Goal: Information Seeking & Learning: Learn about a topic

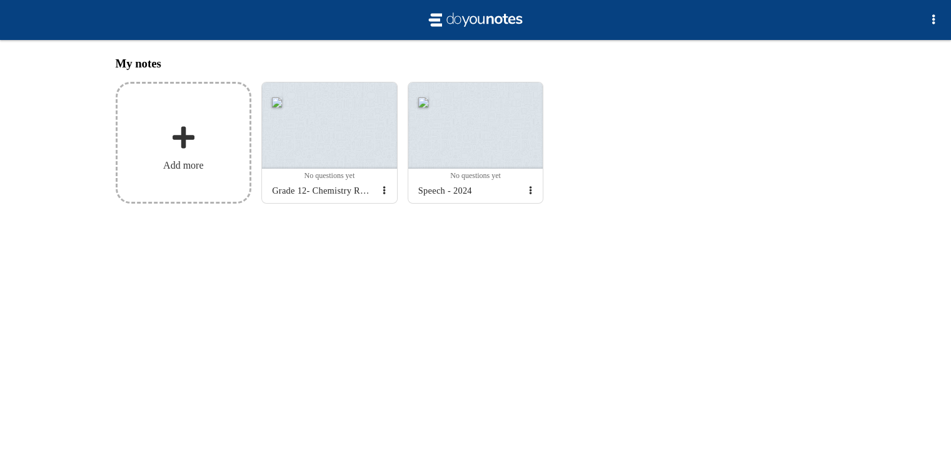
click at [164, 131] on label "Add more" at bounding box center [184, 143] width 136 height 122
click at [0, 0] on input "Add my notes" at bounding box center [0, 0] width 0 height 0
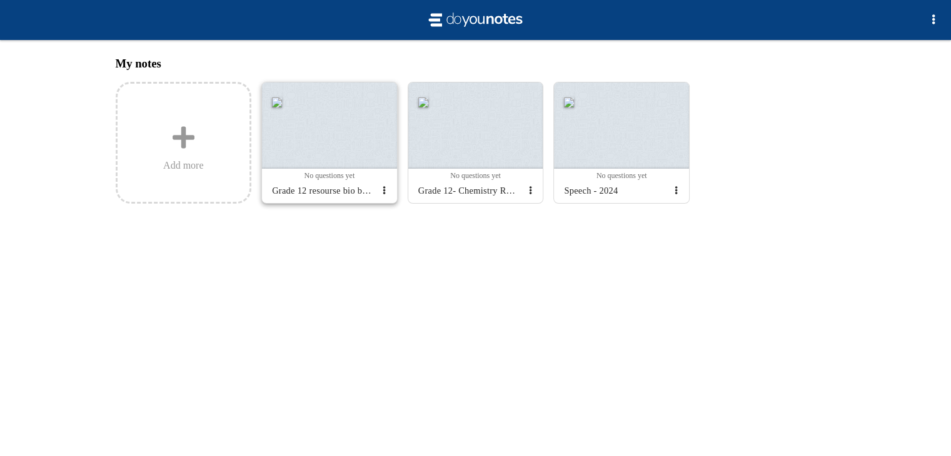
click at [344, 144] on div at bounding box center [329, 125] width 135 height 86
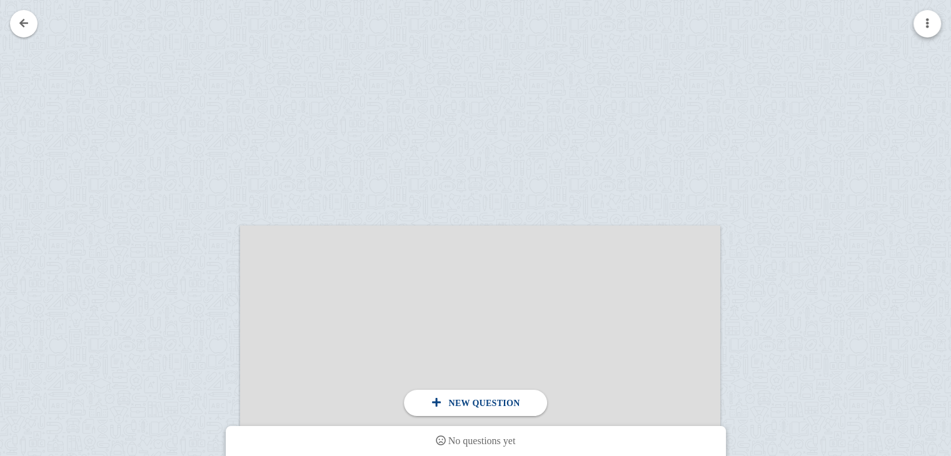
click at [931, 24] on span "button" at bounding box center [927, 23] width 10 height 10
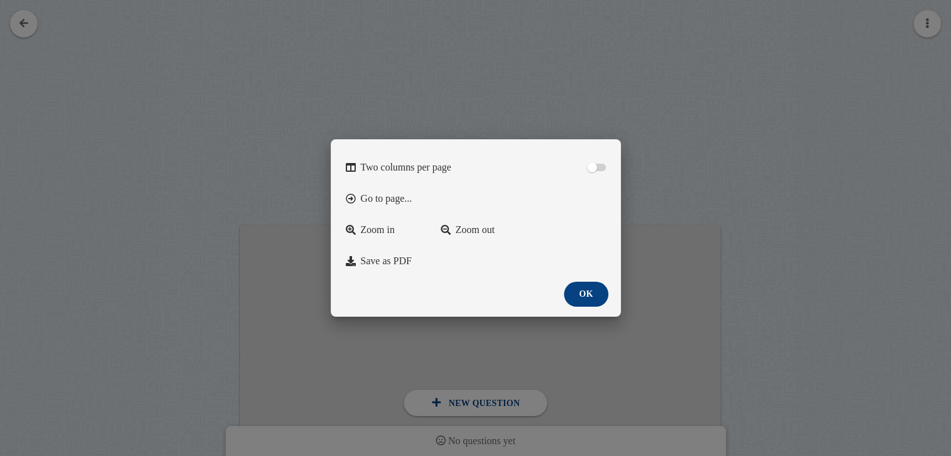
click at [931, 24] on div at bounding box center [475, 228] width 951 height 456
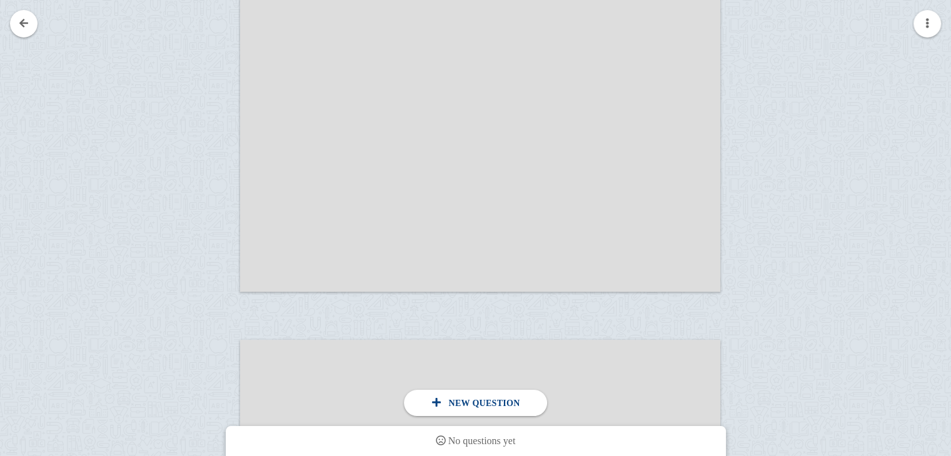
scroll to position [10483, 0]
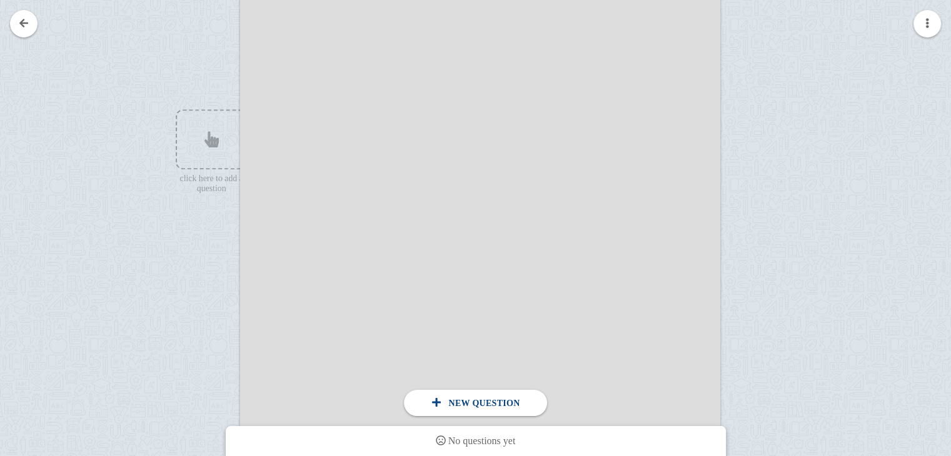
click at [414, 140] on div at bounding box center [480, 258] width 480 height 679
click at [172, 119] on div at bounding box center [198, 270] width 84 height 679
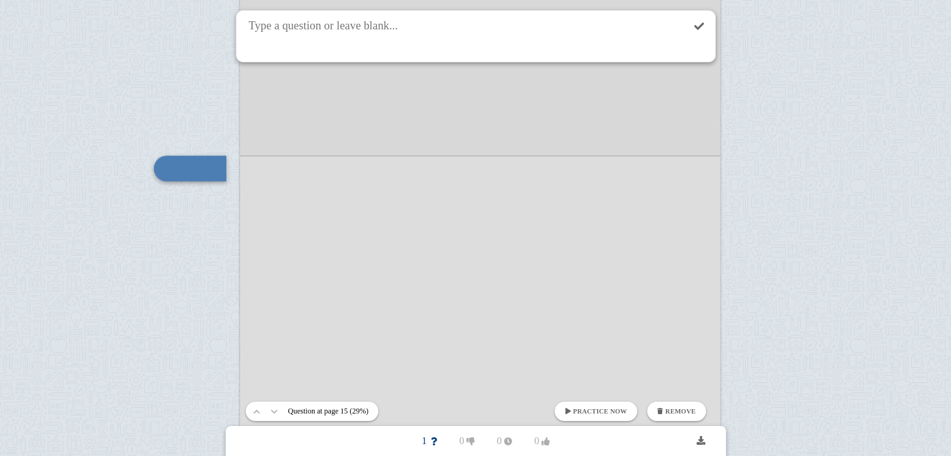
drag, startPoint x: 373, startPoint y: 161, endPoint x: 372, endPoint y: 181, distance: 19.4
click at [372, 181] on div at bounding box center [480, 301] width 480 height 679
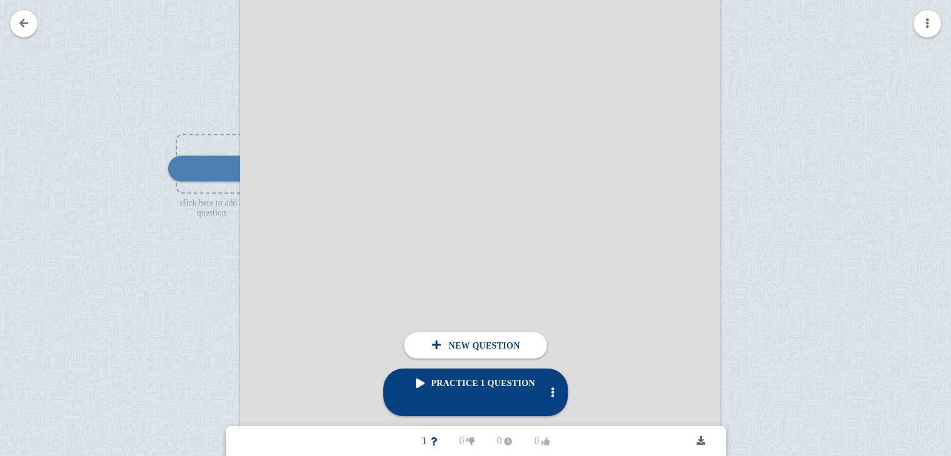
drag, startPoint x: 372, startPoint y: 181, endPoint x: 372, endPoint y: 164, distance: 16.2
click at [372, 164] on div at bounding box center [480, 301] width 480 height 679
click at [220, 162] on img at bounding box center [226, 168] width 30 height 12
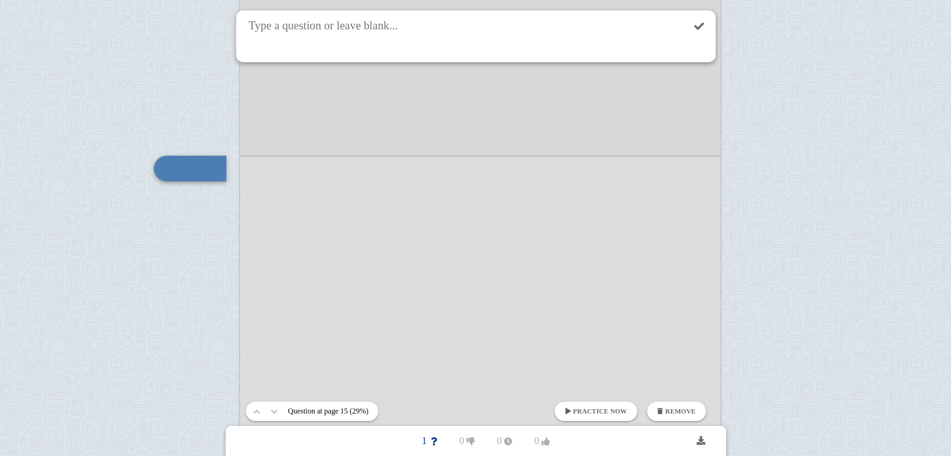
click at [325, 30] on textarea at bounding box center [464, 36] width 436 height 51
type textarea "how may elements on earth?"
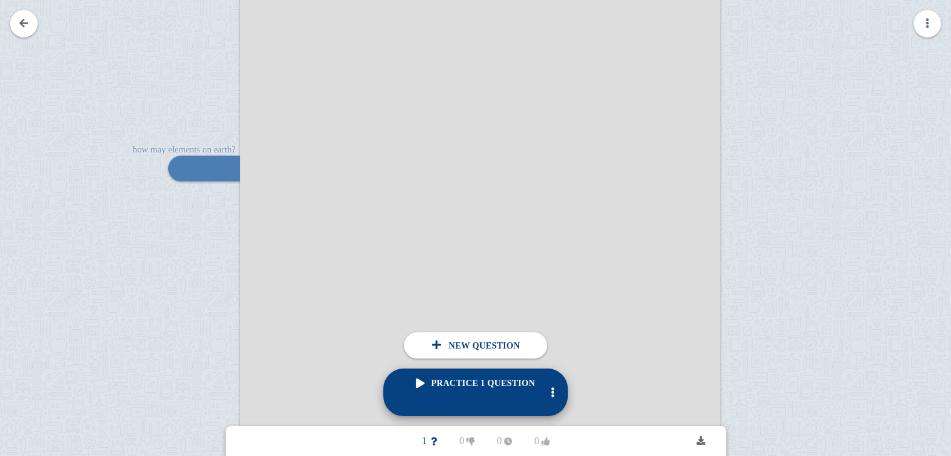
click at [487, 388] on span "Practice 1 question" at bounding box center [475, 383] width 119 height 9
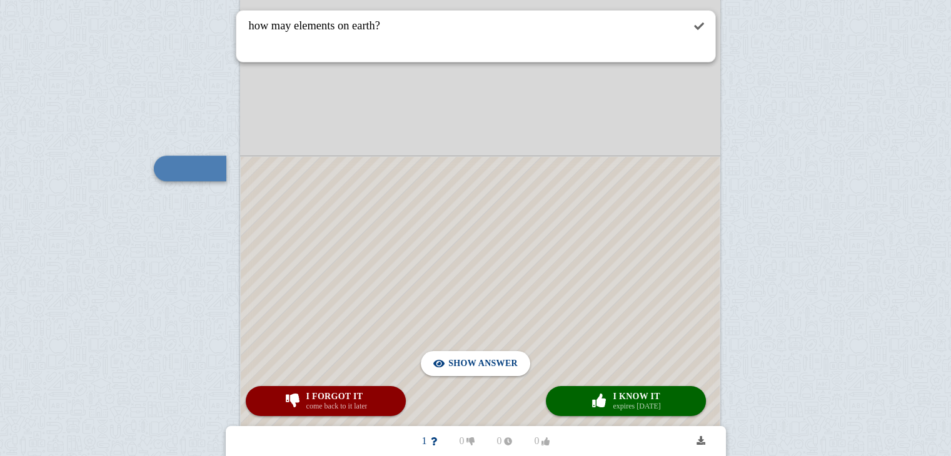
drag, startPoint x: 330, startPoint y: 168, endPoint x: 317, endPoint y: 238, distance: 71.1
click at [317, 238] on div at bounding box center [480, 398] width 479 height 483
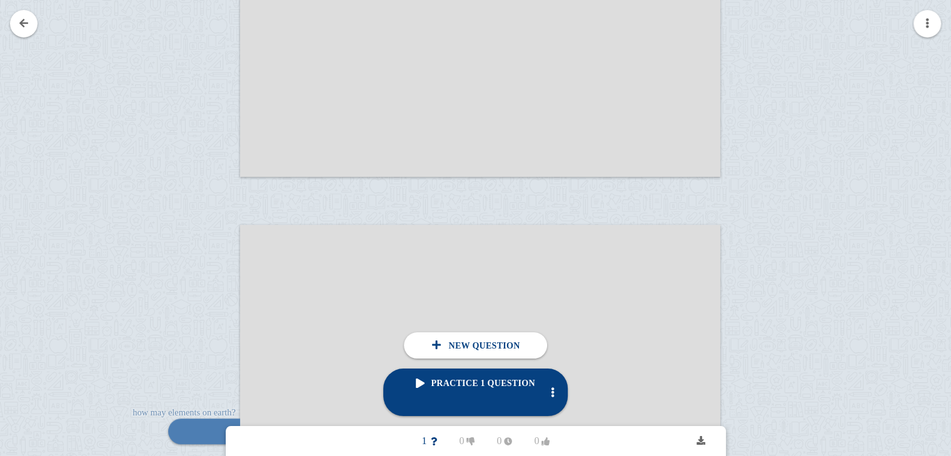
scroll to position [9966, 0]
